Goal: Use online tool/utility: Utilize a website feature to perform a specific function

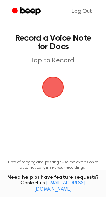
click at [49, 94] on span "button" at bounding box center [52, 87] width 33 height 33
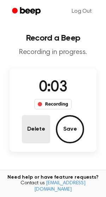
click at [44, 138] on button "Delete" at bounding box center [36, 129] width 28 height 28
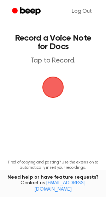
click at [48, 93] on span "button" at bounding box center [52, 86] width 37 height 37
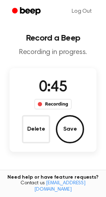
click at [48, 146] on div "0:45 Recording Delete Save" at bounding box center [53, 110] width 87 height 84
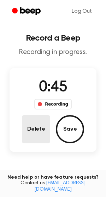
click at [42, 139] on button "Delete" at bounding box center [36, 129] width 28 height 28
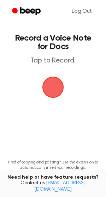
click at [46, 87] on span "button" at bounding box center [52, 86] width 37 height 37
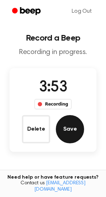
click at [76, 121] on button "Save" at bounding box center [70, 129] width 28 height 28
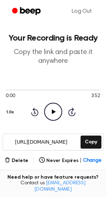
click at [30, 142] on input "[URL][DOMAIN_NAME]" at bounding box center [41, 142] width 76 height 16
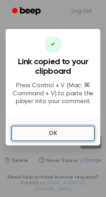
click at [28, 133] on button "OK" at bounding box center [52, 134] width 83 height 16
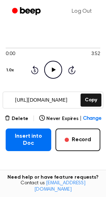
scroll to position [49, 0]
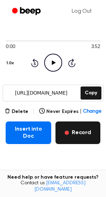
click at [66, 138] on button "Record" at bounding box center [77, 132] width 45 height 23
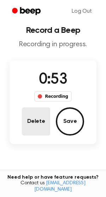
click at [40, 123] on button "Delete" at bounding box center [36, 121] width 28 height 28
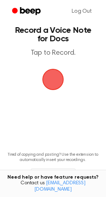
scroll to position [0, 0]
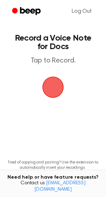
click at [52, 92] on span "button" at bounding box center [53, 87] width 40 height 40
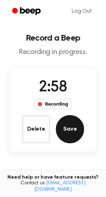
click at [63, 135] on button "Save" at bounding box center [70, 129] width 28 height 28
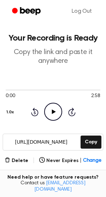
click at [28, 143] on input "[URL][DOMAIN_NAME]" at bounding box center [41, 142] width 76 height 16
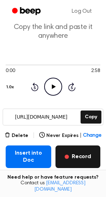
click at [70, 158] on button "Record" at bounding box center [77, 156] width 45 height 23
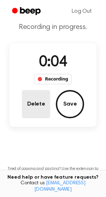
click at [27, 99] on button "Delete" at bounding box center [36, 104] width 28 height 28
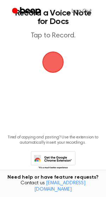
scroll to position [0, 0]
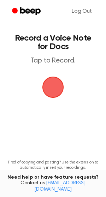
click at [51, 87] on span "button" at bounding box center [53, 87] width 23 height 23
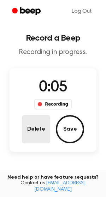
click at [41, 130] on button "Delete" at bounding box center [36, 129] width 28 height 28
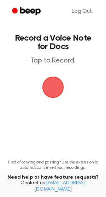
click at [56, 93] on span "button" at bounding box center [53, 87] width 26 height 26
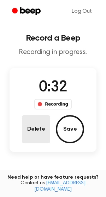
click at [36, 126] on button "Delete" at bounding box center [36, 129] width 28 height 28
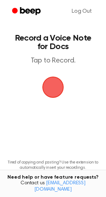
click at [55, 96] on span "button" at bounding box center [53, 87] width 33 height 33
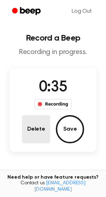
click at [42, 131] on button "Delete" at bounding box center [36, 129] width 28 height 28
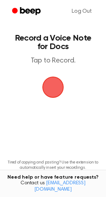
click at [56, 95] on span "button" at bounding box center [53, 87] width 36 height 36
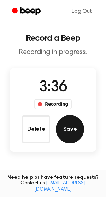
click at [71, 134] on button "Save" at bounding box center [70, 129] width 28 height 28
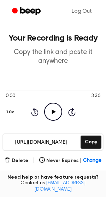
click at [41, 140] on input "[URL][DOMAIN_NAME]" at bounding box center [41, 142] width 76 height 16
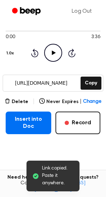
scroll to position [85, 0]
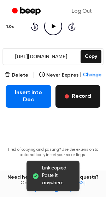
click at [78, 104] on button "Record" at bounding box center [77, 96] width 45 height 23
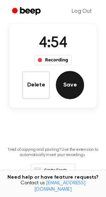
click at [67, 89] on button "Save" at bounding box center [70, 85] width 28 height 28
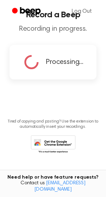
scroll to position [0, 0]
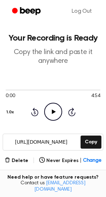
click at [37, 142] on input "[URL][DOMAIN_NAME]" at bounding box center [41, 142] width 76 height 16
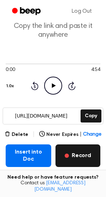
click at [69, 158] on button "Record" at bounding box center [77, 155] width 45 height 23
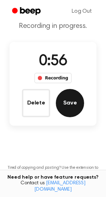
click at [77, 110] on button "Save" at bounding box center [70, 103] width 28 height 28
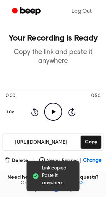
click at [35, 139] on input "[URL][DOMAIN_NAME]" at bounding box center [41, 142] width 76 height 16
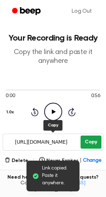
click at [100, 143] on button "Copy" at bounding box center [90, 142] width 21 height 13
